Goal: Transaction & Acquisition: Subscribe to service/newsletter

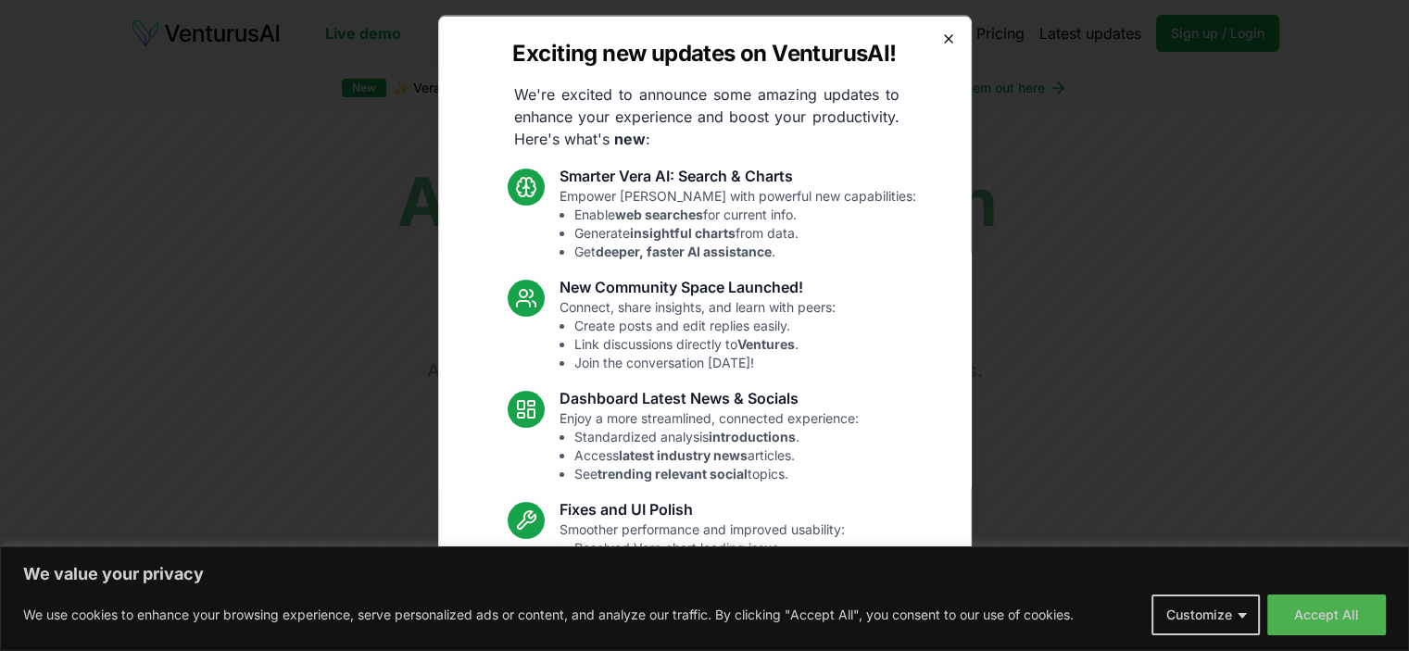
click at [945, 38] on icon "button" at bounding box center [948, 37] width 7 height 7
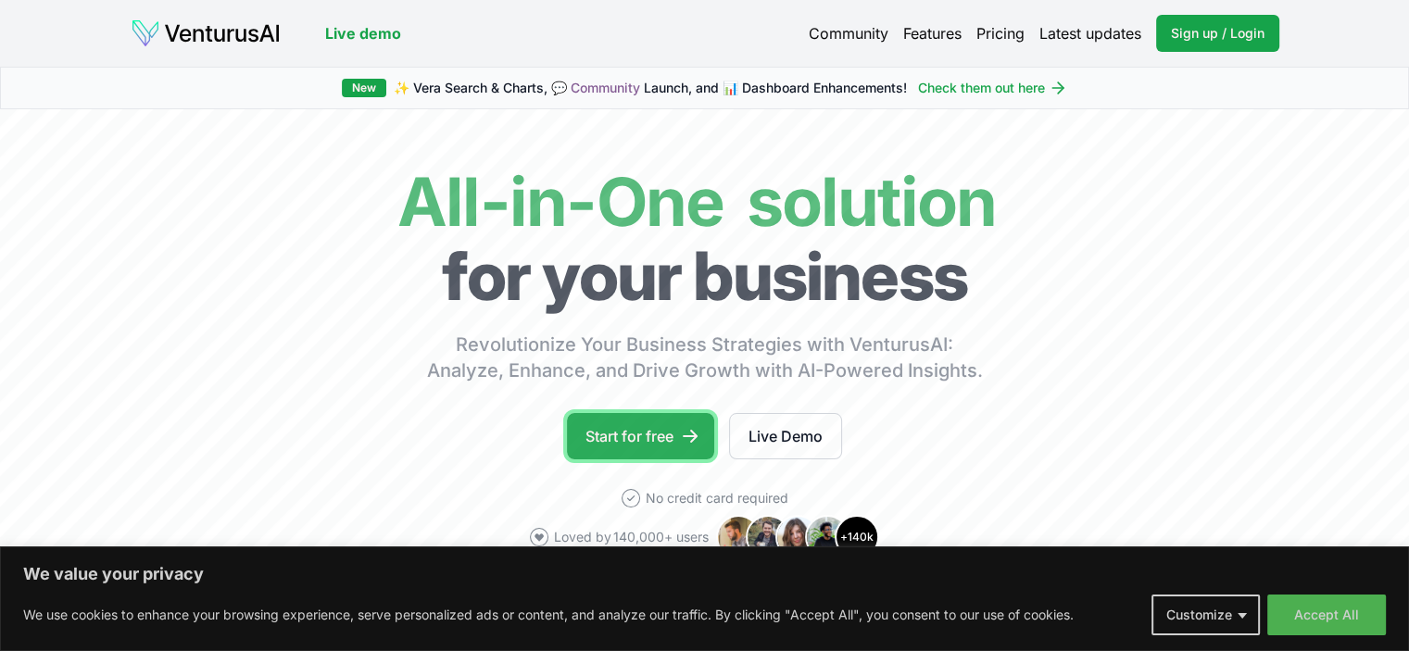
click at [652, 430] on link "Start for free" at bounding box center [640, 436] width 147 height 46
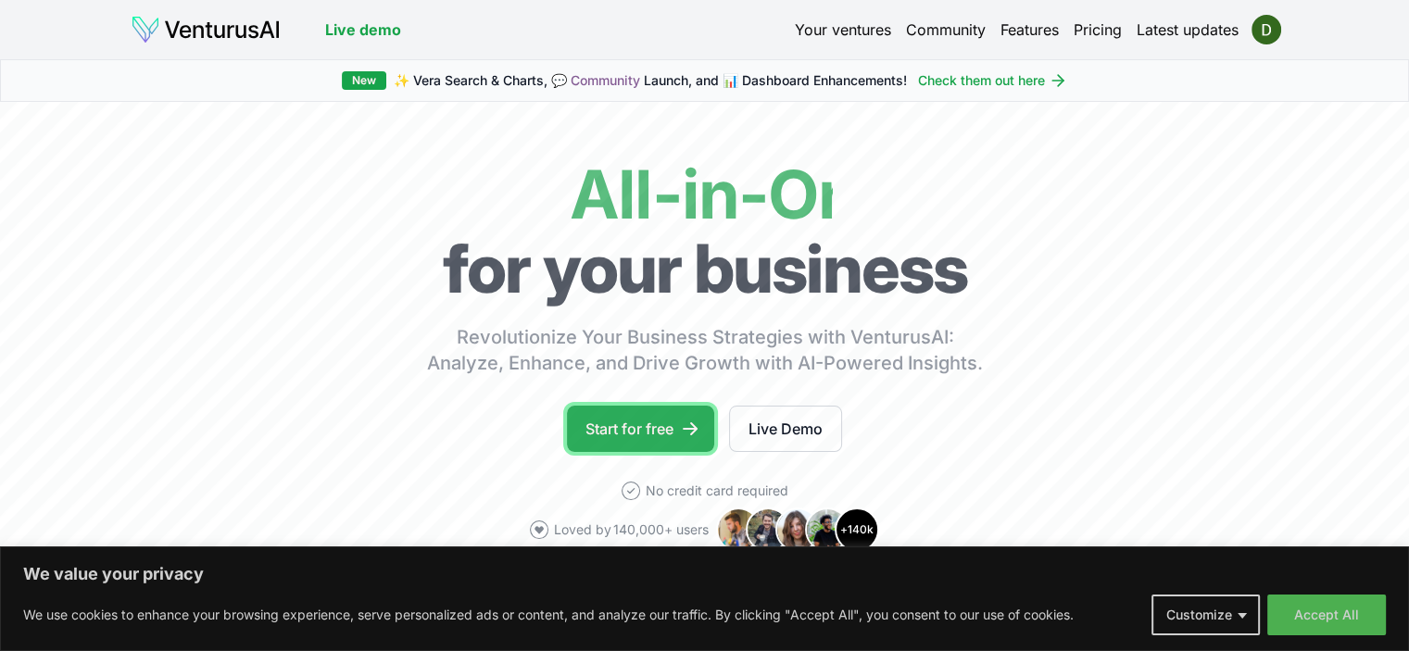
click at [628, 427] on link "Start for free" at bounding box center [640, 429] width 147 height 46
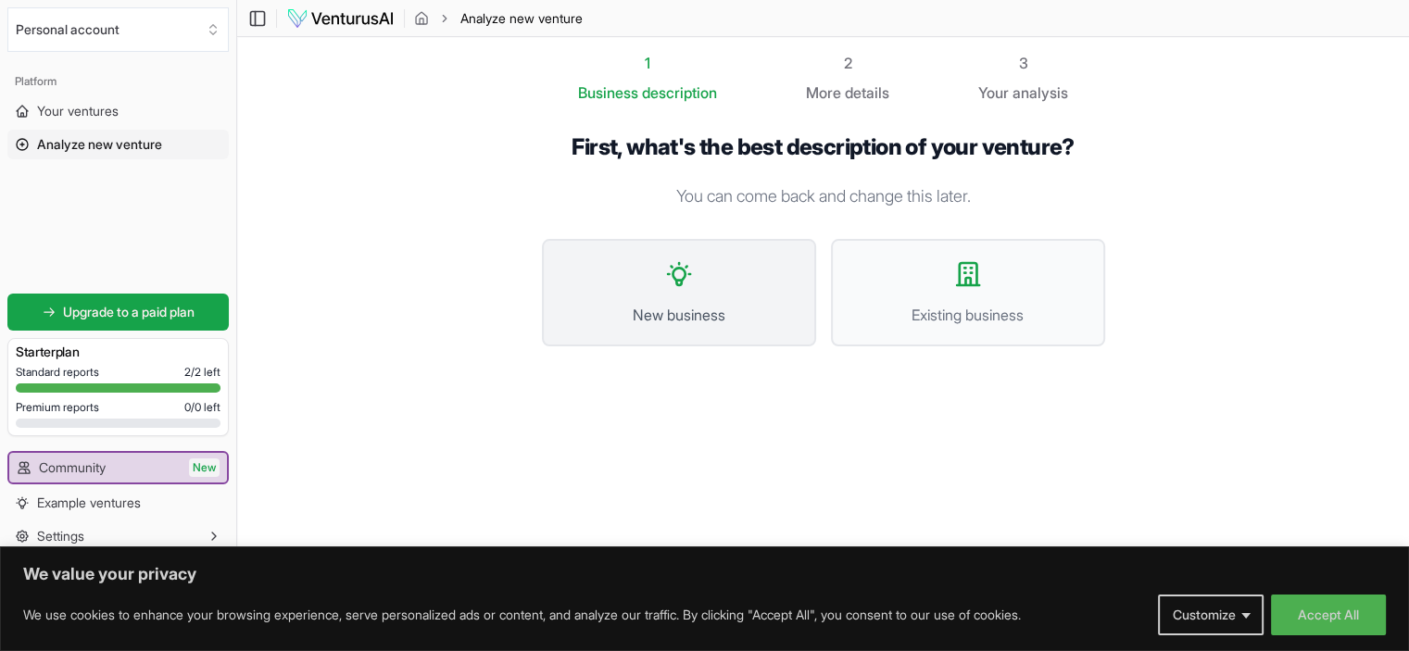
click at [686, 286] on icon at bounding box center [679, 274] width 30 height 30
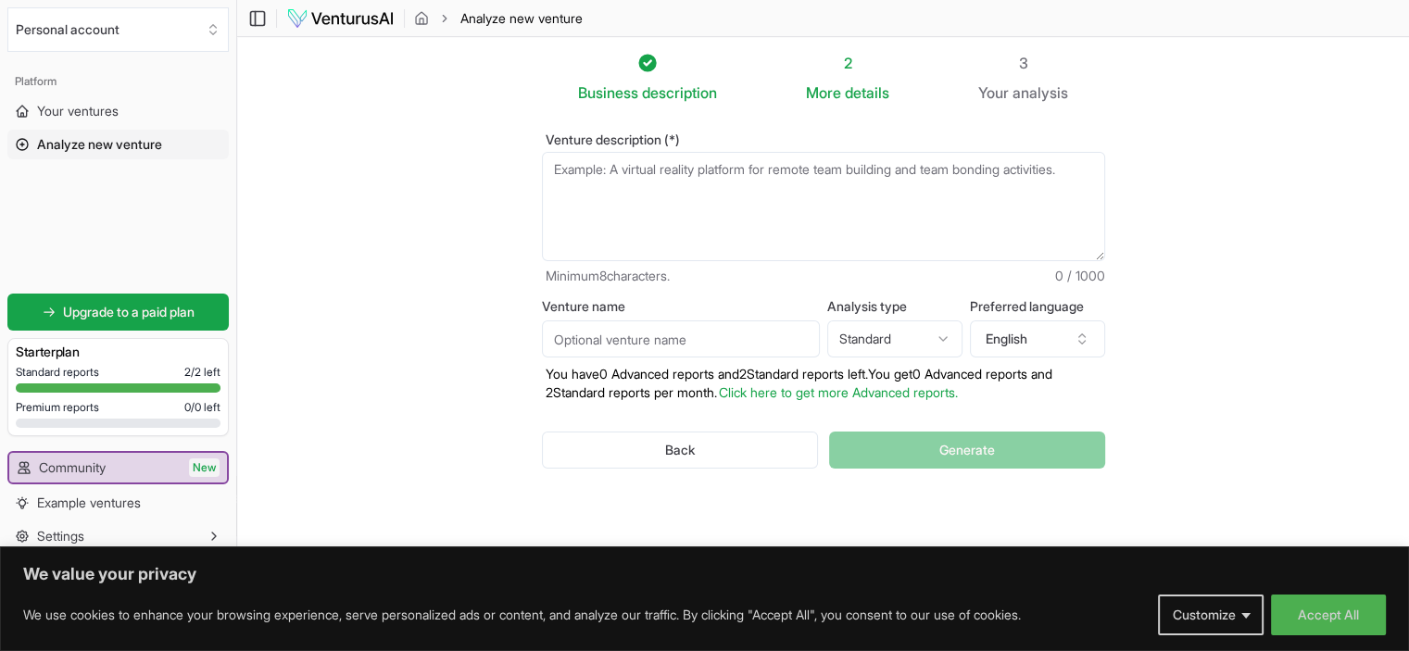
click at [622, 334] on input "Venture name" at bounding box center [681, 338] width 278 height 37
type input "WeHate Bag Fees"
click at [644, 177] on textarea "Venture description (*)" at bounding box center [823, 206] width 563 height 109
click at [559, 169] on textarea "Venture description (*)" at bounding box center [823, 206] width 563 height 109
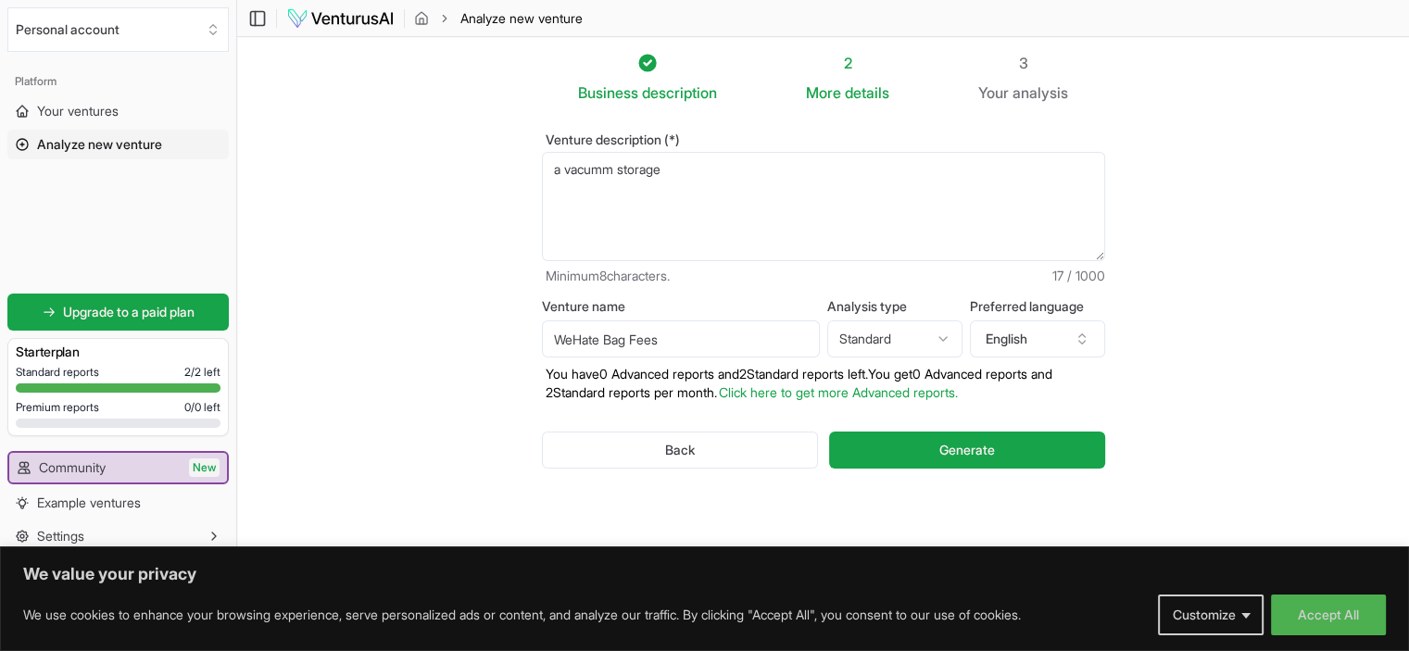
click at [606, 173] on textarea "a vacumm storage" at bounding box center [823, 206] width 563 height 109
click at [673, 166] on textarea "a vacuum storage" at bounding box center [823, 206] width 563 height 109
click at [563, 176] on textarea "a vacuum storage bag" at bounding box center [823, 206] width 563 height 109
click at [782, 170] on textarea "a rechargeable vacuum storage bag" at bounding box center [823, 206] width 563 height 109
click at [974, 166] on textarea "a rechargeable vacuum storage bag with integrated luggage scale" at bounding box center [823, 206] width 563 height 109
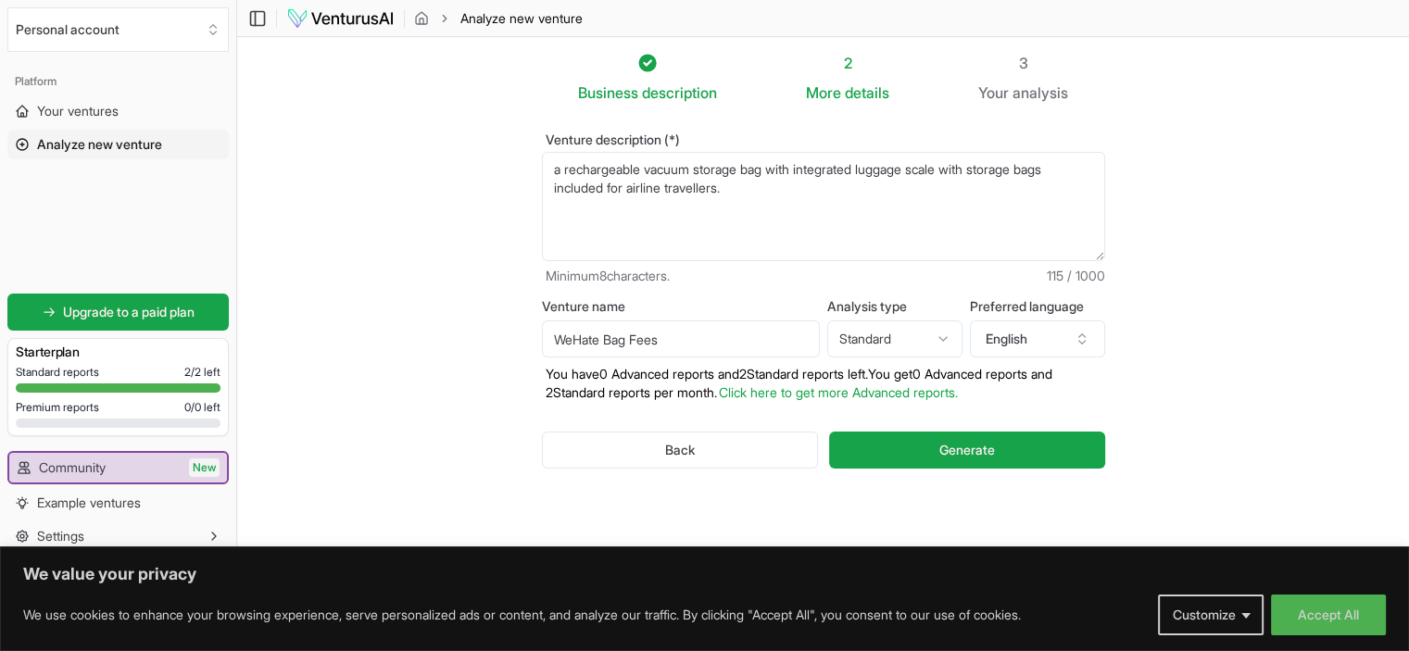
click at [691, 189] on textarea "a rechargeable vacuum storage bag with integrated luggage scale with storage ba…" at bounding box center [823, 206] width 563 height 109
click at [709, 188] on textarea "a rechargeable vacuum storage bag with integrated luggage scale with storage ba…" at bounding box center [823, 206] width 563 height 109
click at [743, 195] on textarea "a rechargeable vacuum storage bag with integrated luggage scale with storage ba…" at bounding box center [823, 206] width 563 height 109
type textarea "a rechargeable vacuum storage bag with integrated luggage scale with storage ba…"
click at [574, 339] on input "WeHate Bag Fees" at bounding box center [681, 338] width 278 height 37
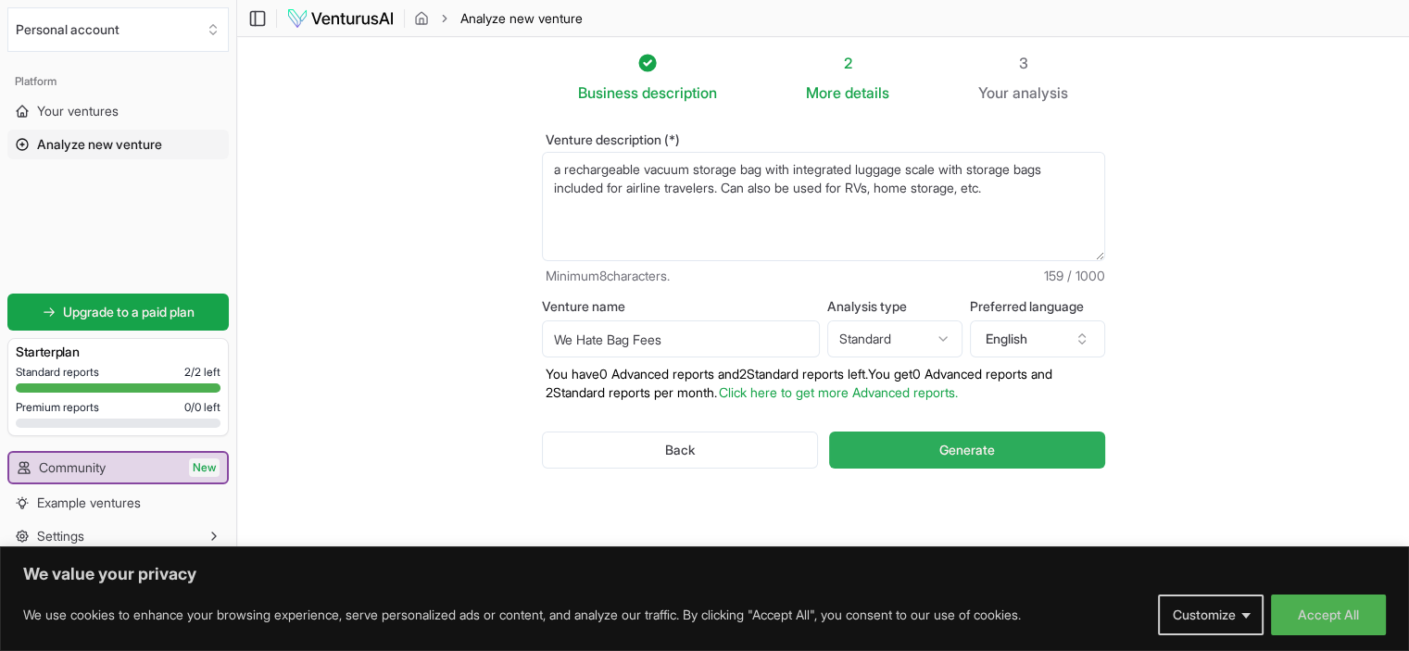
type input "We Hate Bag Fees"
click at [937, 454] on button "Generate" at bounding box center [966, 450] width 275 height 37
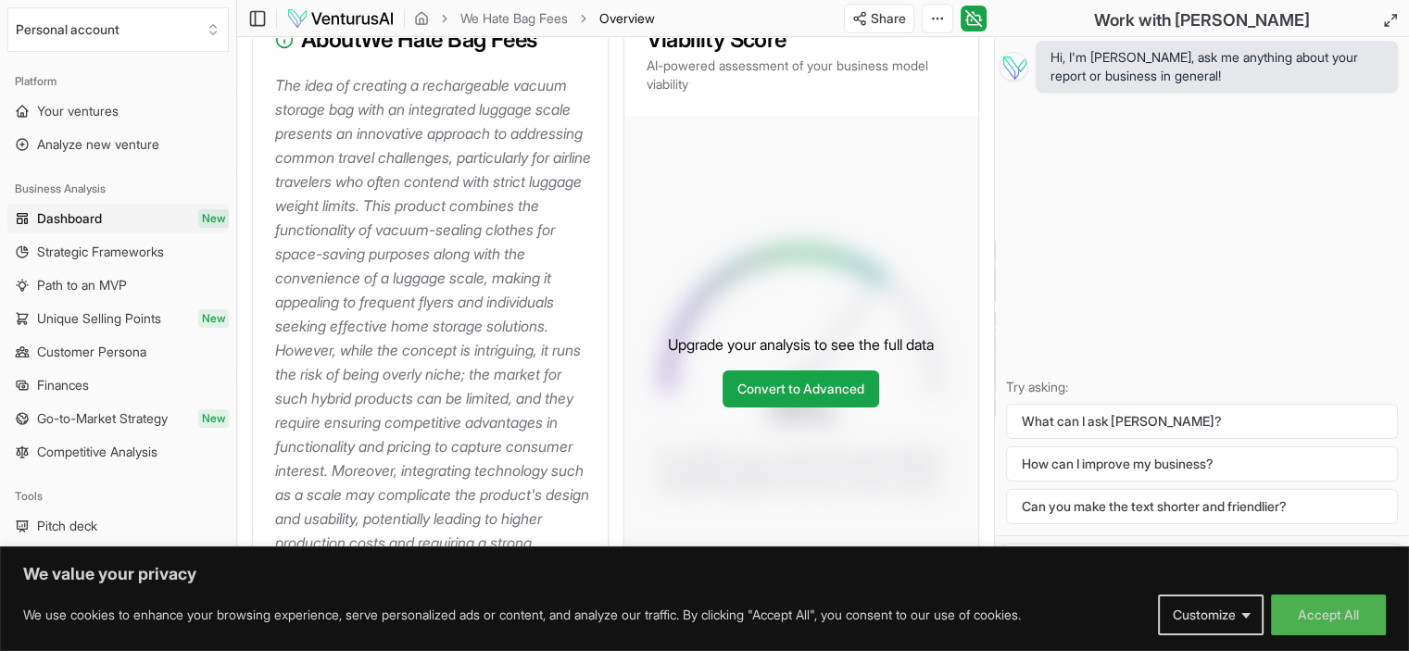
scroll to position [185, 0]
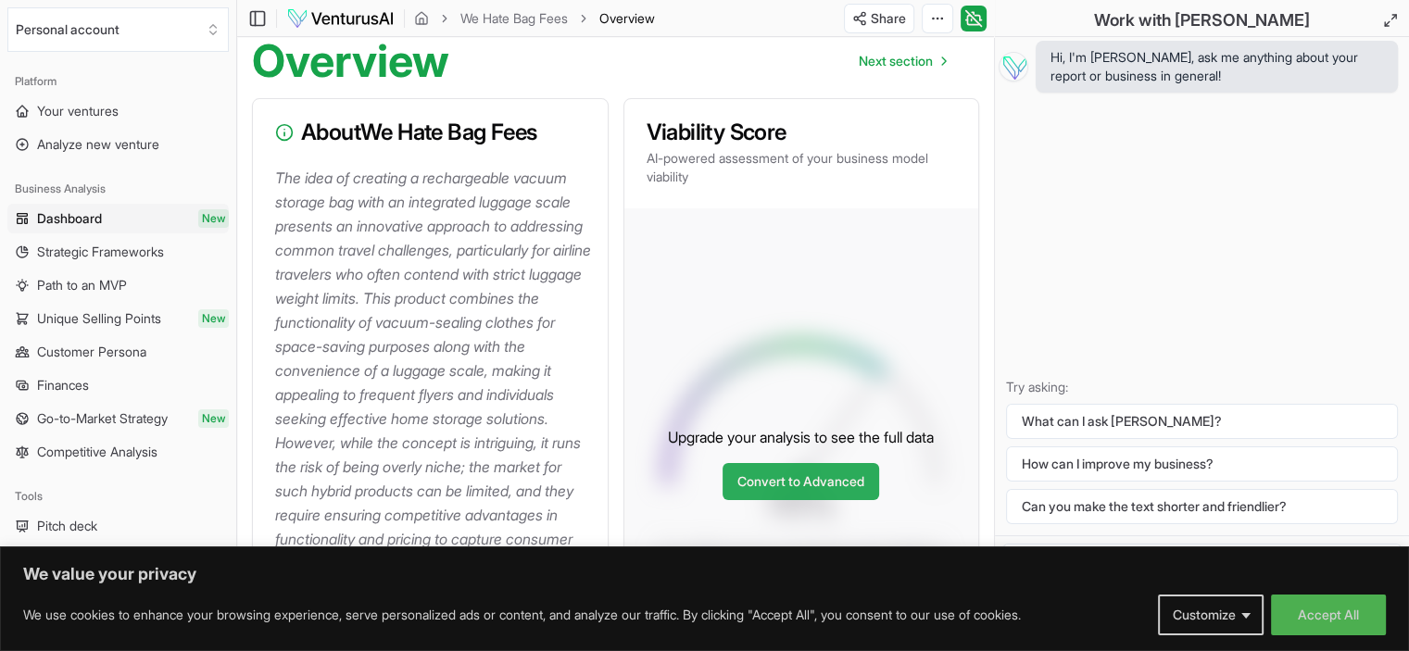
click at [806, 500] on link "Convert to Advanced" at bounding box center [800, 481] width 157 height 37
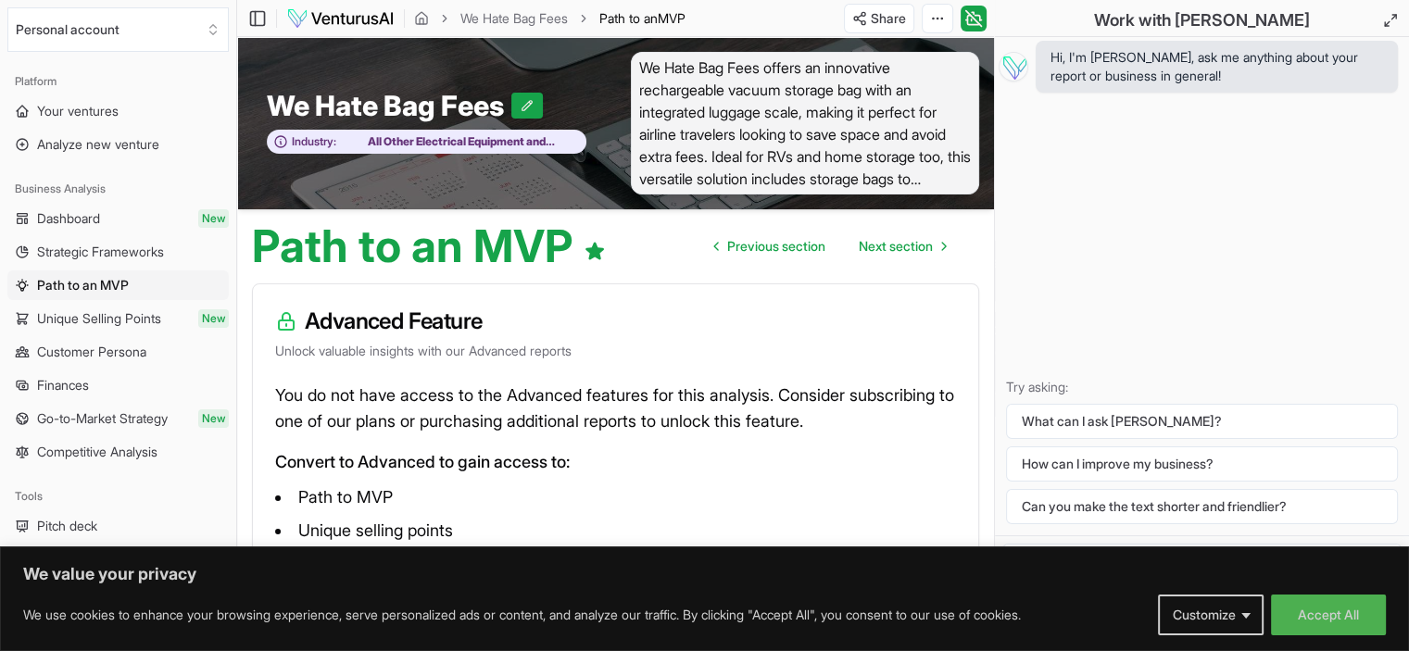
scroll to position [151, 0]
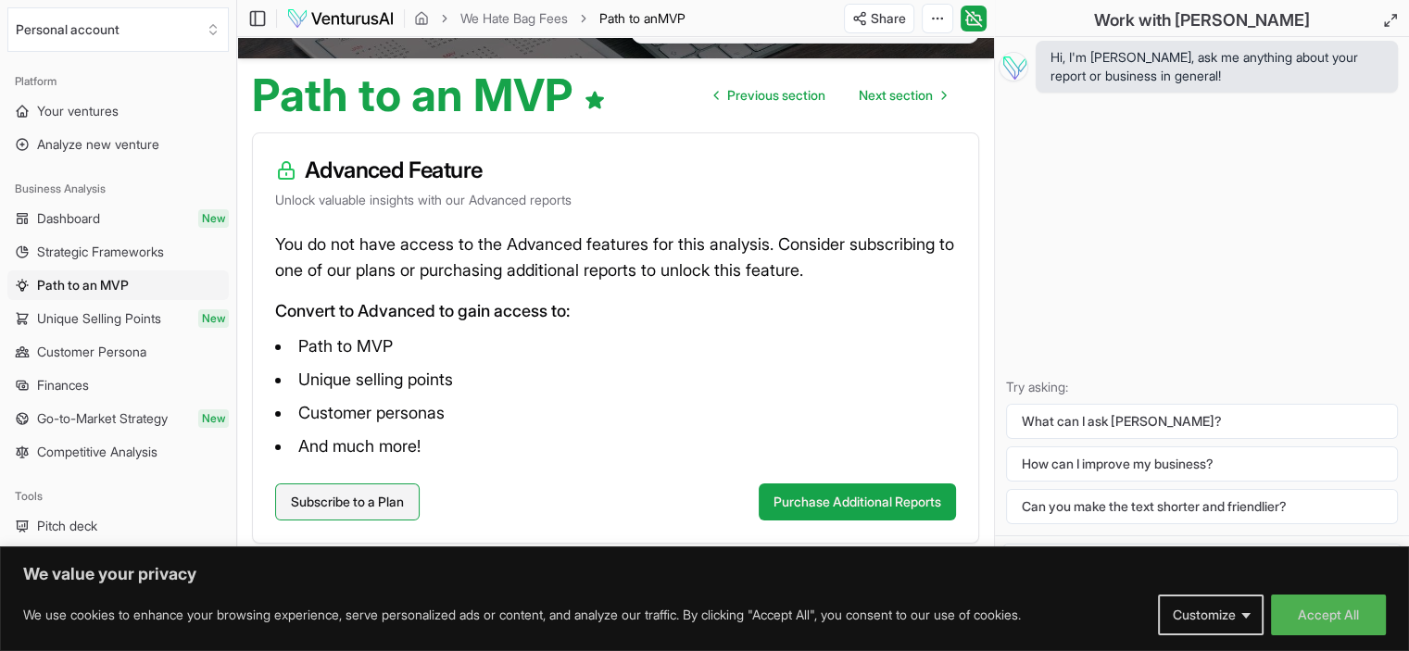
click at [360, 506] on link "Subscribe to a Plan" at bounding box center [347, 501] width 144 height 37
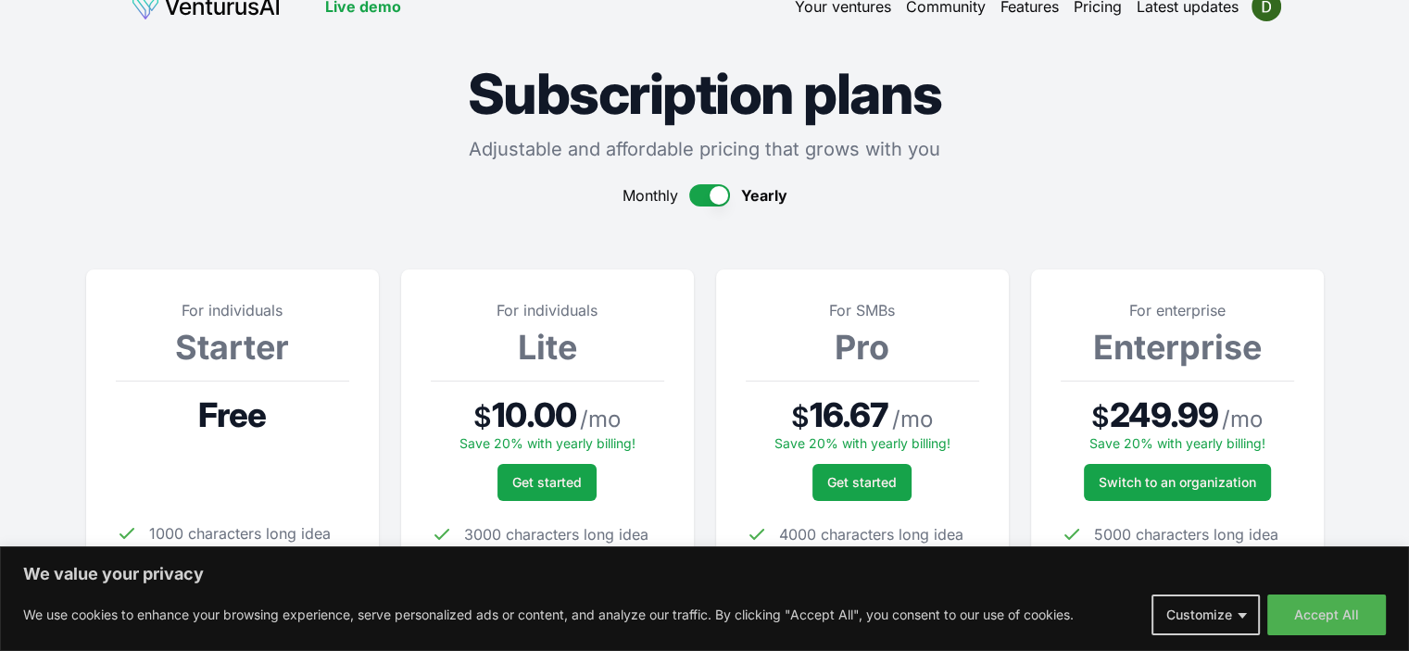
scroll to position [185, 0]
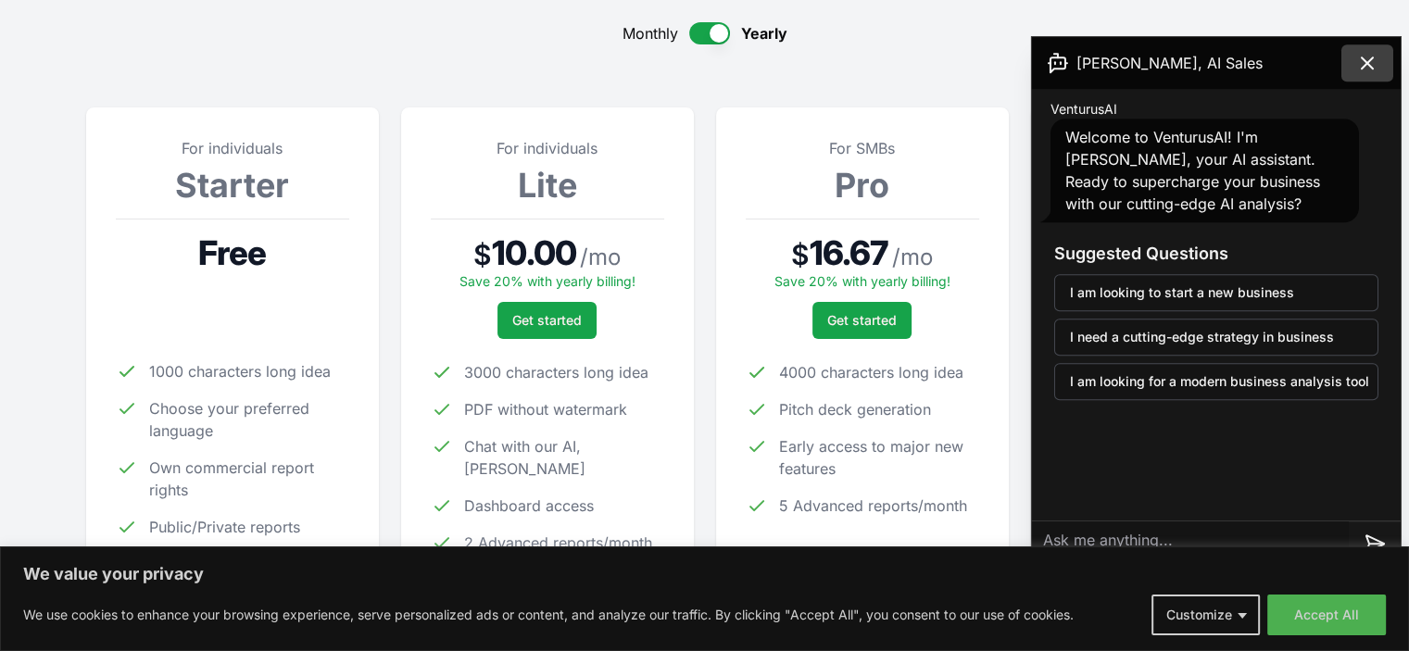
click at [1358, 60] on icon at bounding box center [1367, 63] width 22 height 22
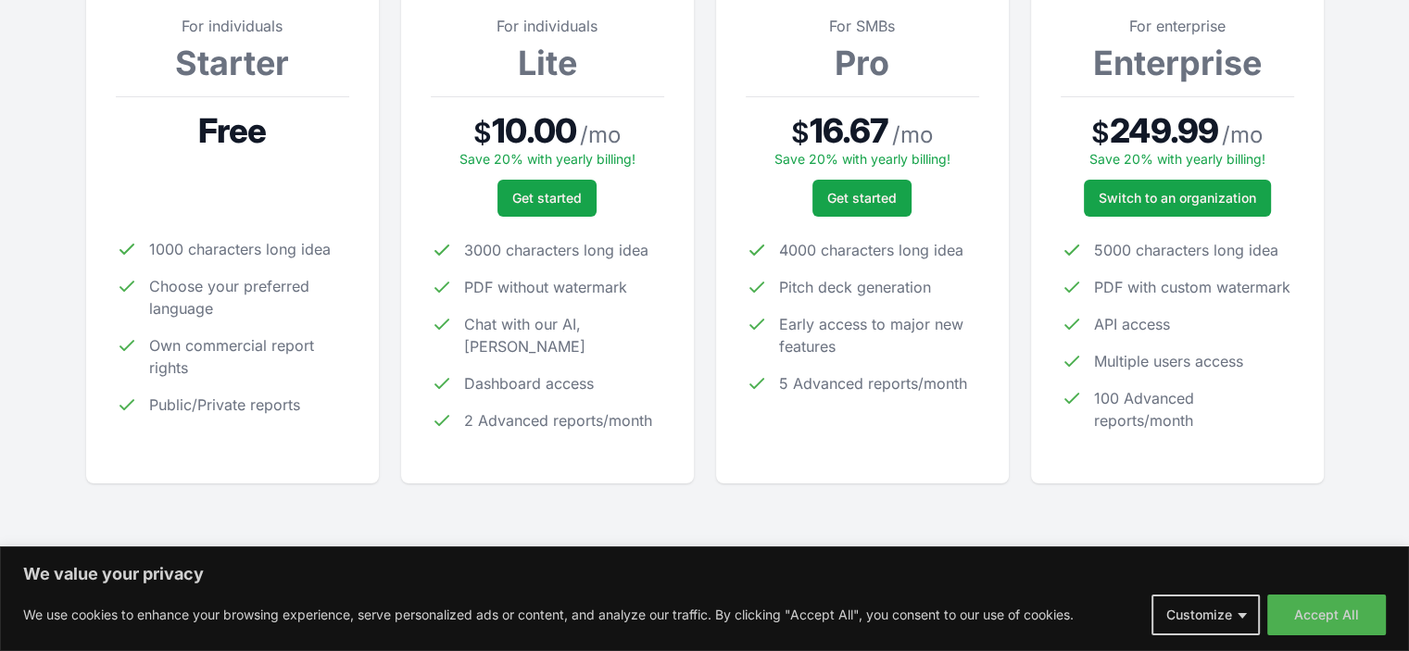
scroll to position [278, 0]
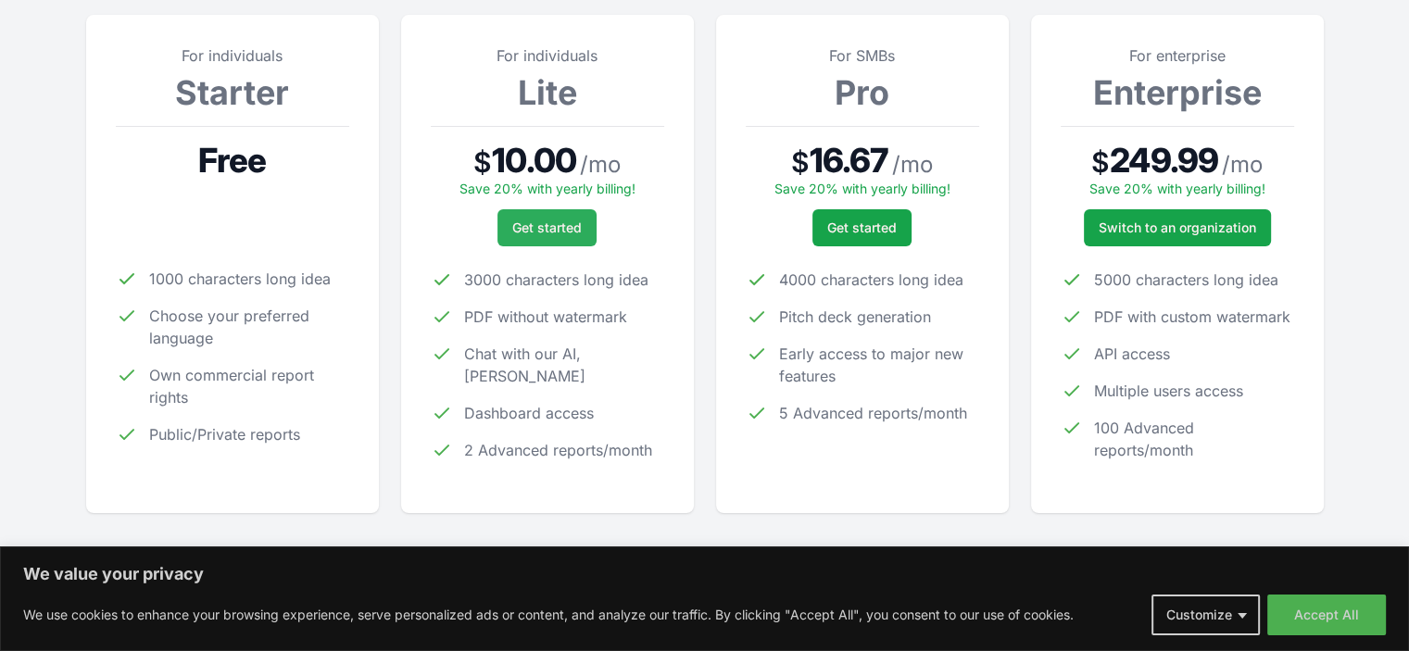
click at [551, 232] on span "Get started" at bounding box center [546, 228] width 69 height 19
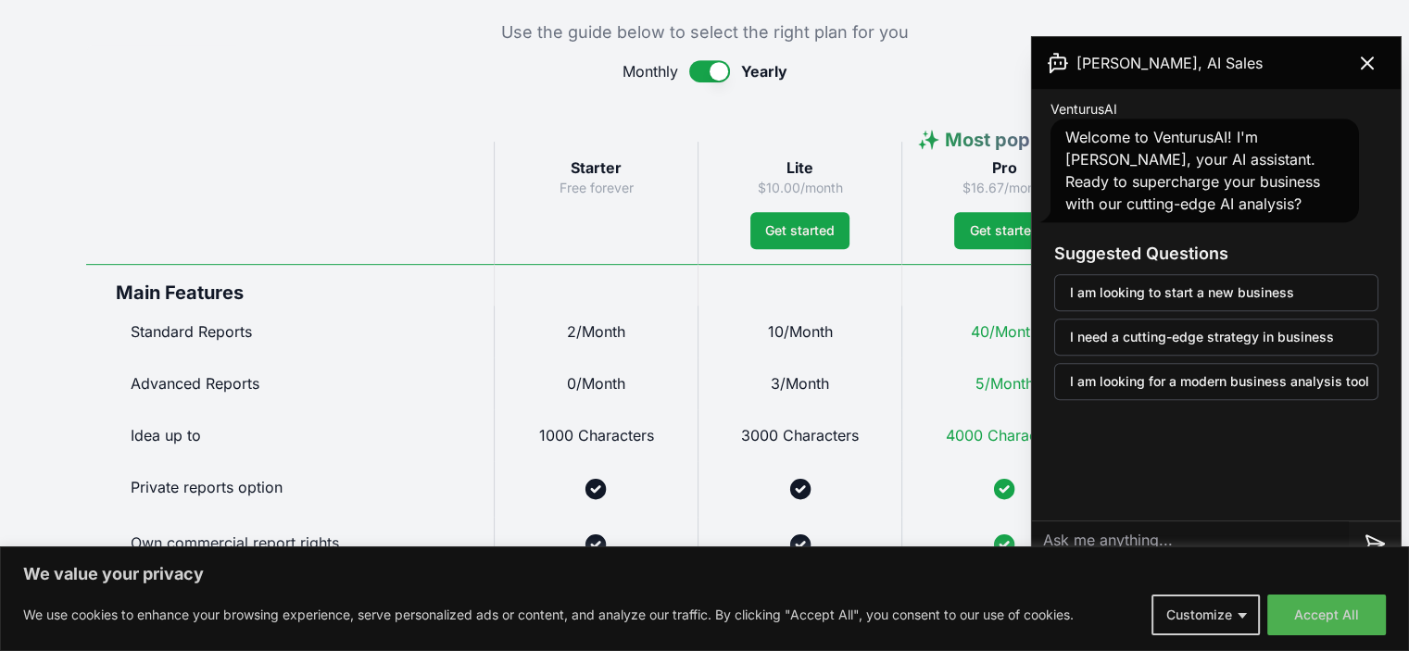
scroll to position [926, 0]
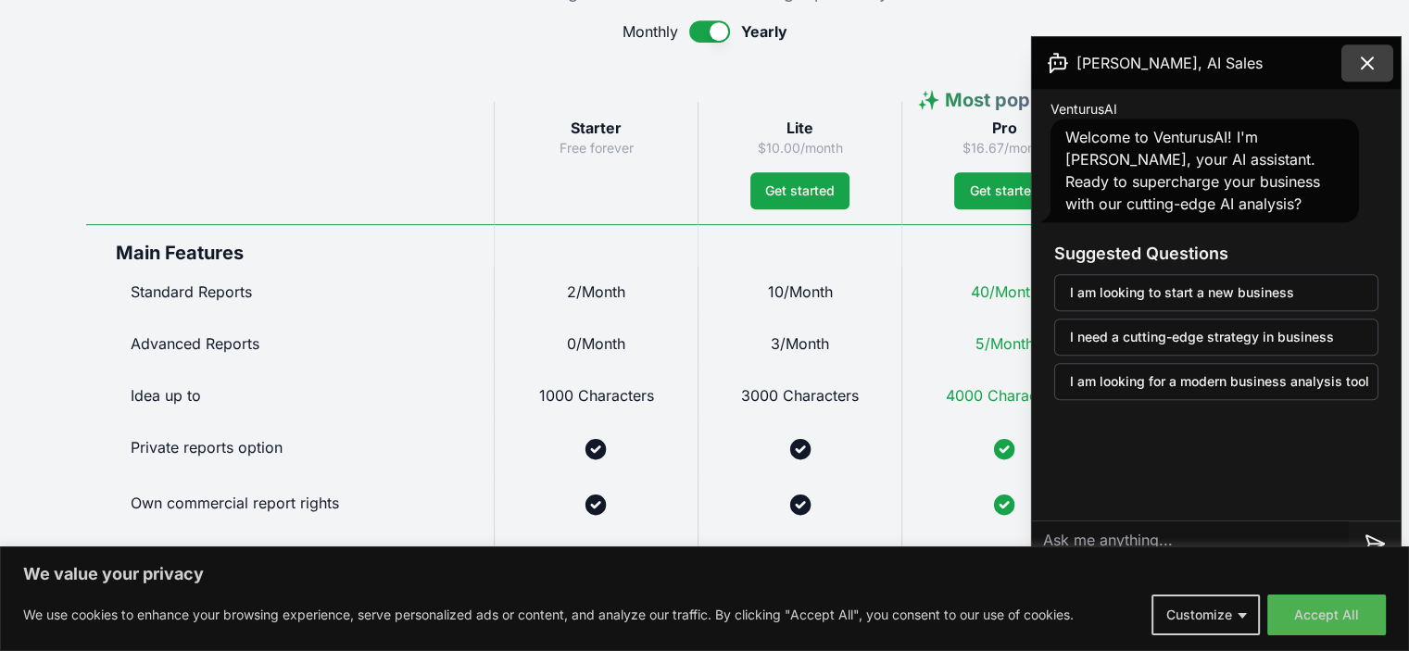
click at [1382, 71] on button at bounding box center [1367, 62] width 52 height 37
